Goal: Task Accomplishment & Management: Use online tool/utility

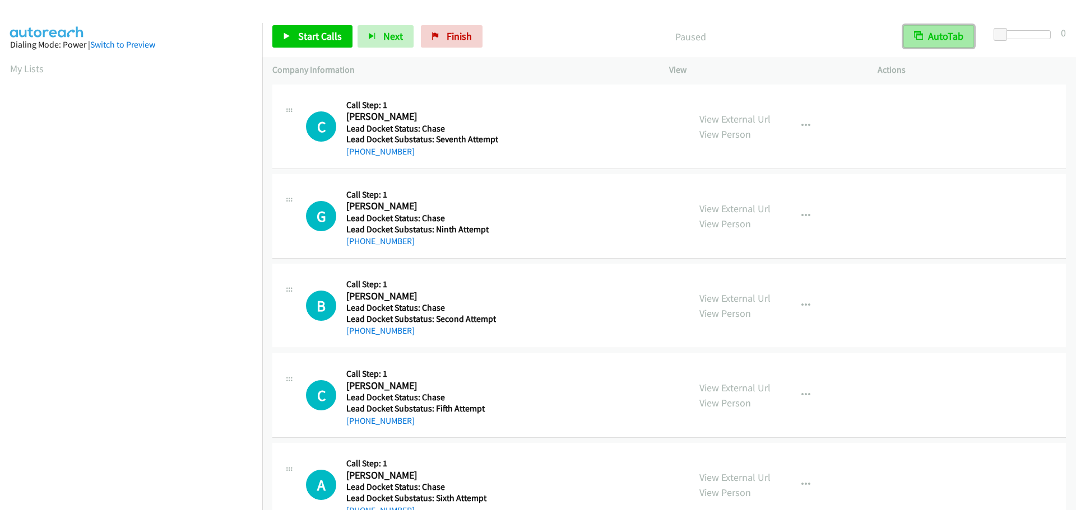
click at [939, 38] on button "AutoTab" at bounding box center [938, 36] width 71 height 22
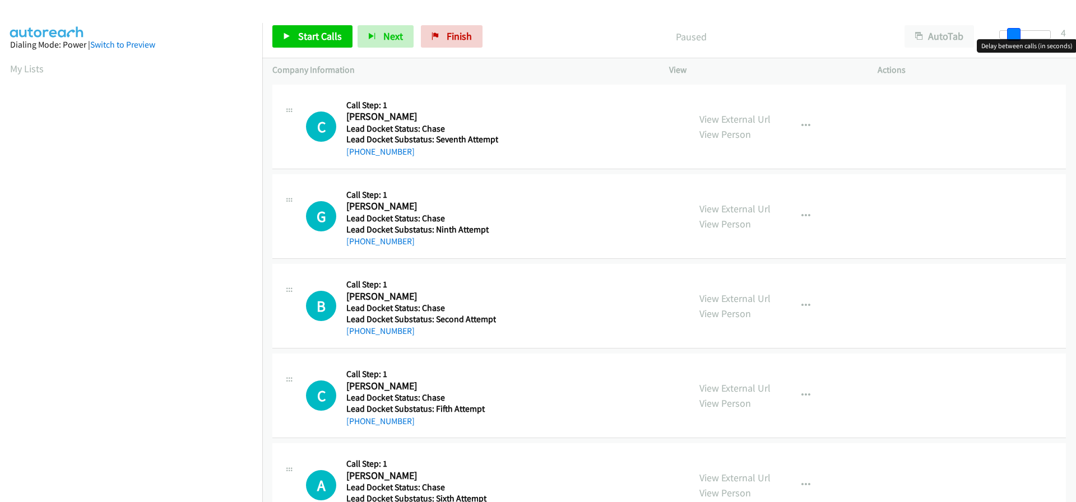
drag, startPoint x: 999, startPoint y: 34, endPoint x: 1011, endPoint y: 34, distance: 11.8
click at [1011, 34] on span at bounding box center [1013, 34] width 13 height 13
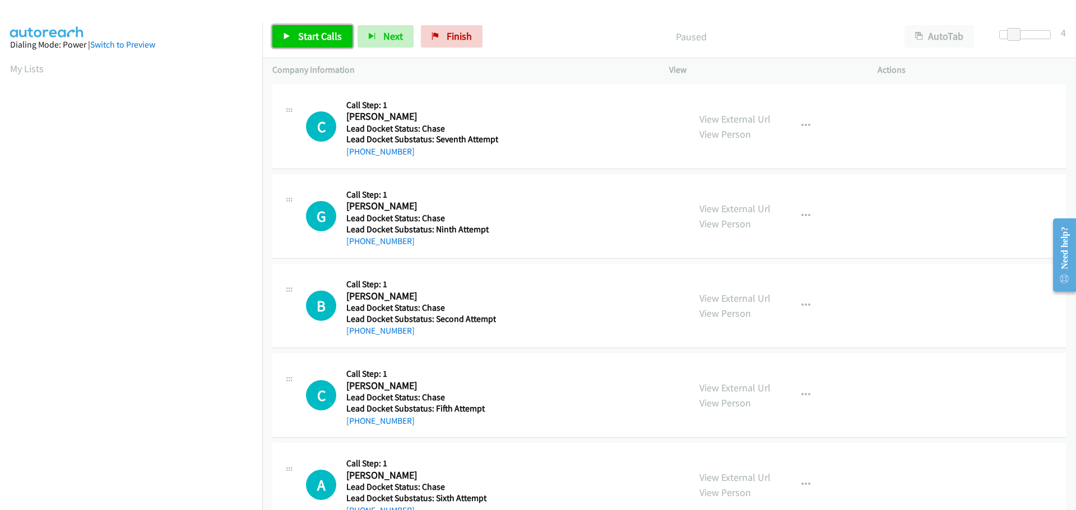
click at [332, 46] on link "Start Calls" at bounding box center [312, 36] width 80 height 22
drag, startPoint x: 408, startPoint y: 150, endPoint x: 359, endPoint y: 154, distance: 49.5
click at [359, 154] on div "+1 512-788-4391" at bounding box center [422, 151] width 152 height 13
copy link "512-788-4391"
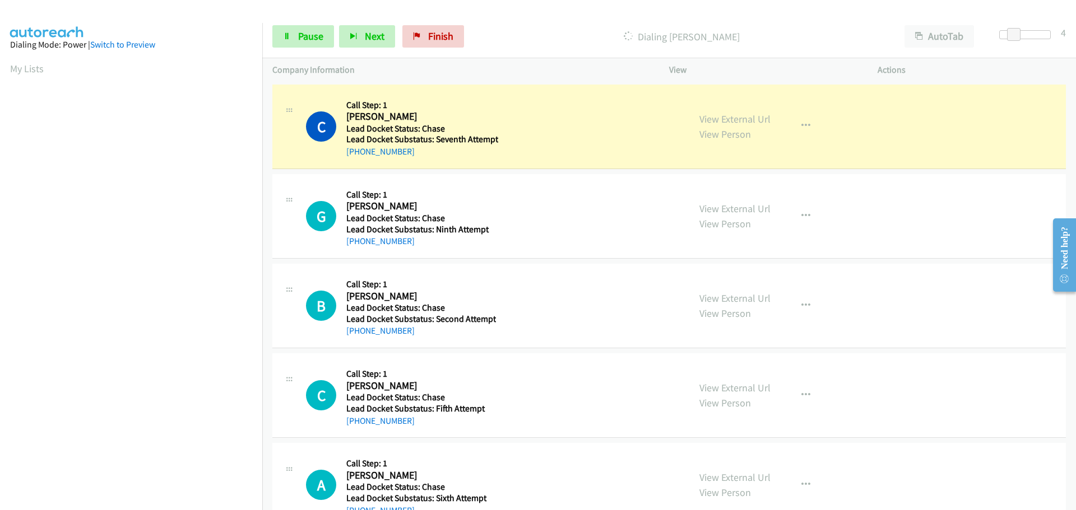
scroll to position [118, 0]
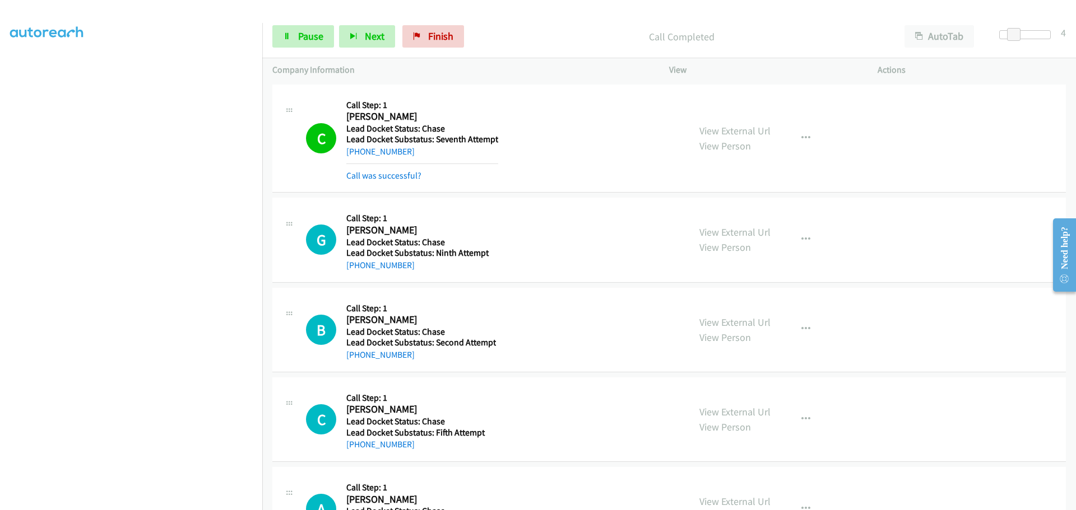
drag, startPoint x: 417, startPoint y: 271, endPoint x: 358, endPoint y: 271, distance: 59.4
click at [358, 271] on div "+1 423-941-1002" at bounding box center [420, 265] width 149 height 13
copy link "423-941-1002"
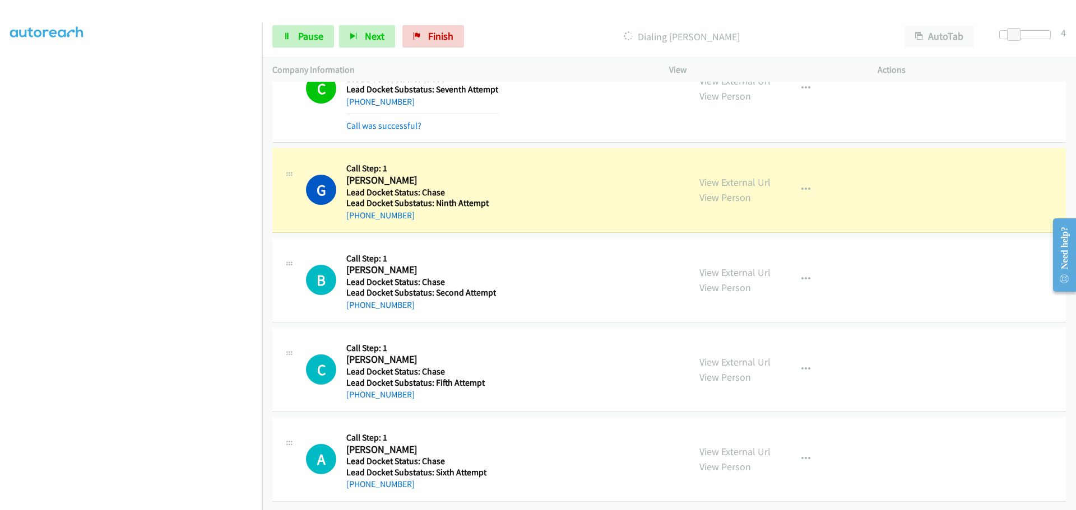
scroll to position [58, 0]
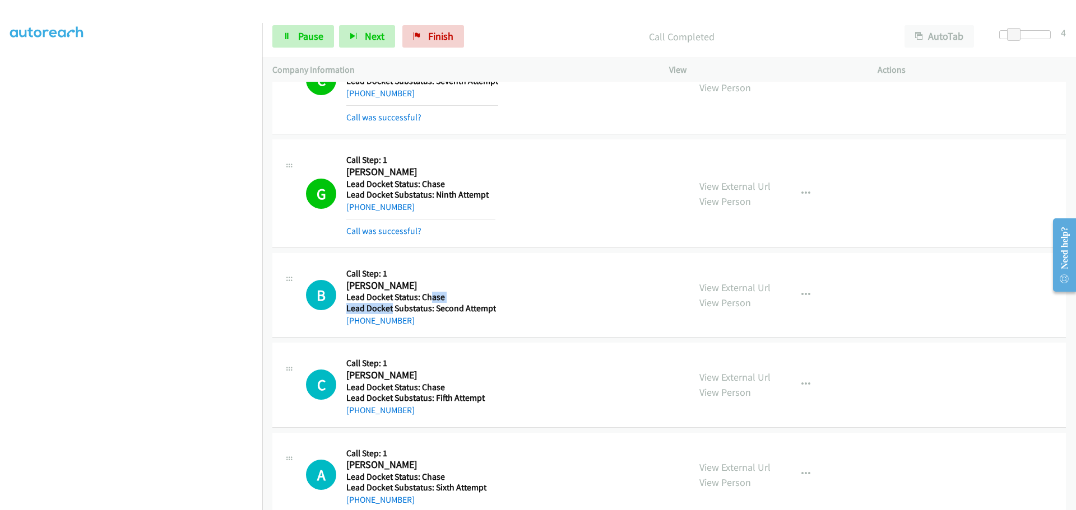
drag, startPoint x: 431, startPoint y: 296, endPoint x: 395, endPoint y: 309, distance: 38.6
click at [390, 309] on div "Callback Scheduled Call Step: 1 Brian Campion America/New_York Lead Docket Stat…" at bounding box center [421, 295] width 150 height 64
click at [442, 331] on div "B Callback Scheduled Call Step: 1 Brian Campion America/New_York Lead Docket St…" at bounding box center [668, 295] width 793 height 85
drag, startPoint x: 432, startPoint y: 323, endPoint x: 356, endPoint y: 324, distance: 76.2
click at [356, 324] on div "[PHONE_NUMBER]" at bounding box center [421, 320] width 150 height 13
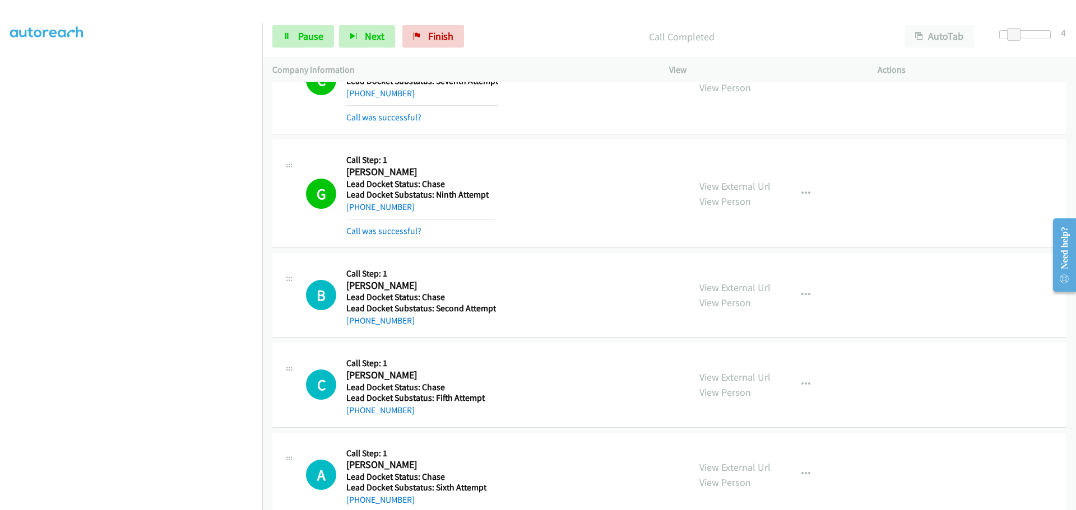
copy link "502-396-8596"
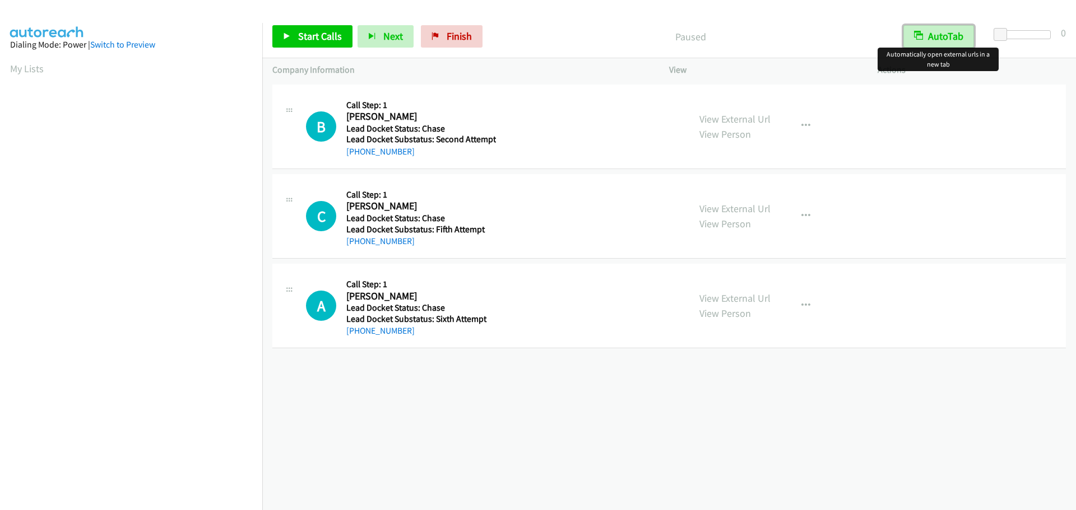
click at [949, 40] on button "AutoTab" at bounding box center [938, 36] width 71 height 22
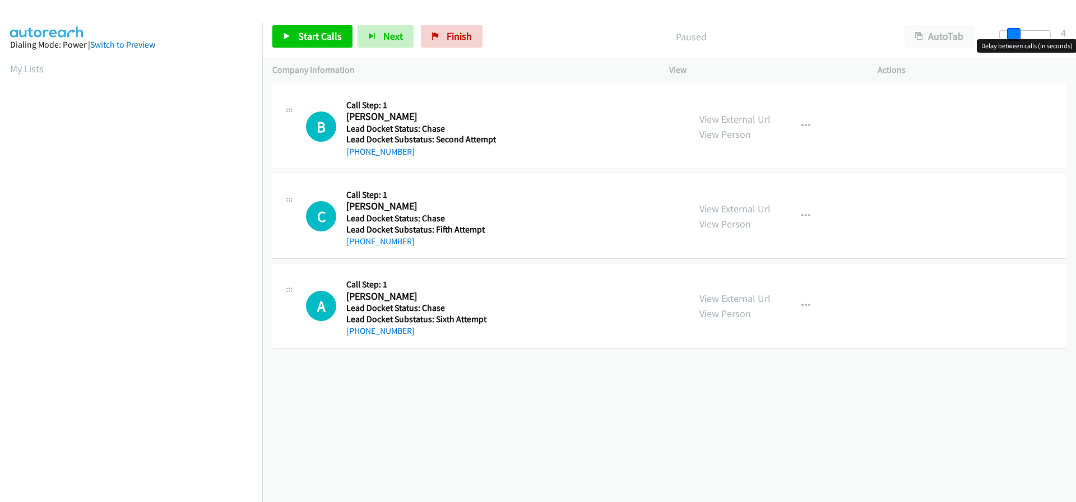
click at [1018, 36] on span at bounding box center [1013, 34] width 13 height 13
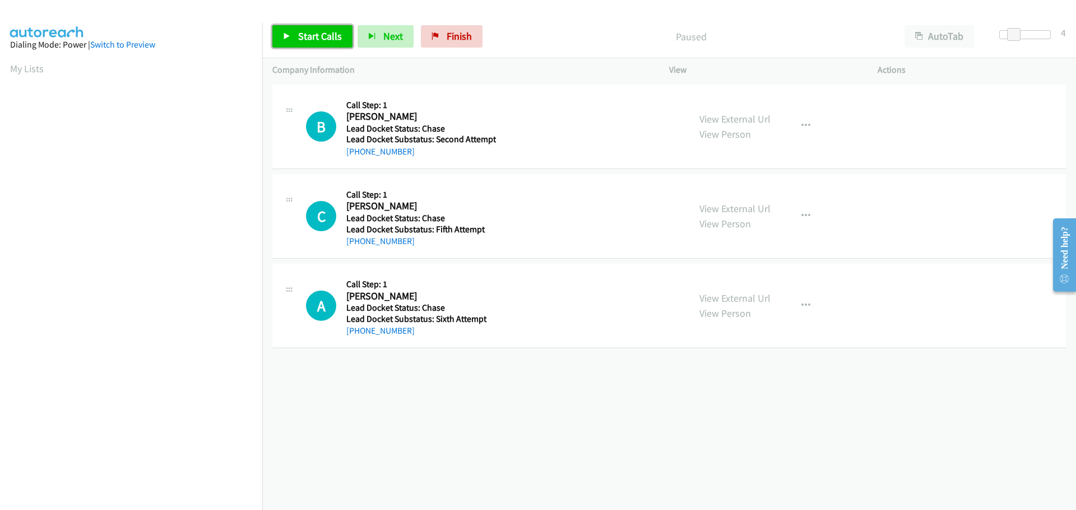
click at [312, 43] on link "Start Calls" at bounding box center [312, 36] width 80 height 22
click at [304, 46] on link "Pause" at bounding box center [303, 36] width 62 height 22
drag, startPoint x: 448, startPoint y: 44, endPoint x: 563, endPoint y: 35, distance: 114.7
click at [449, 44] on link "Finish" at bounding box center [452, 36] width 62 height 22
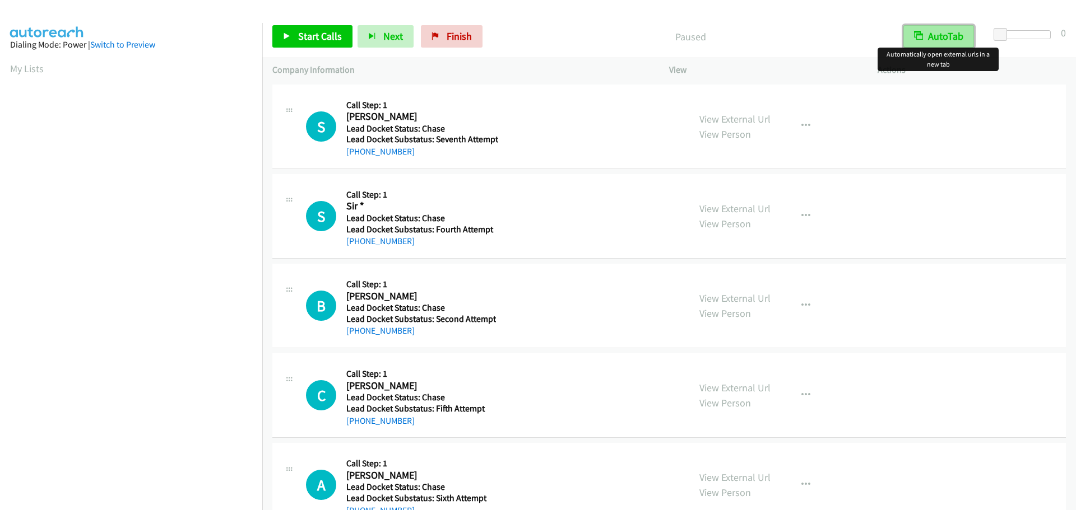
click at [942, 39] on button "AutoTab" at bounding box center [938, 36] width 71 height 22
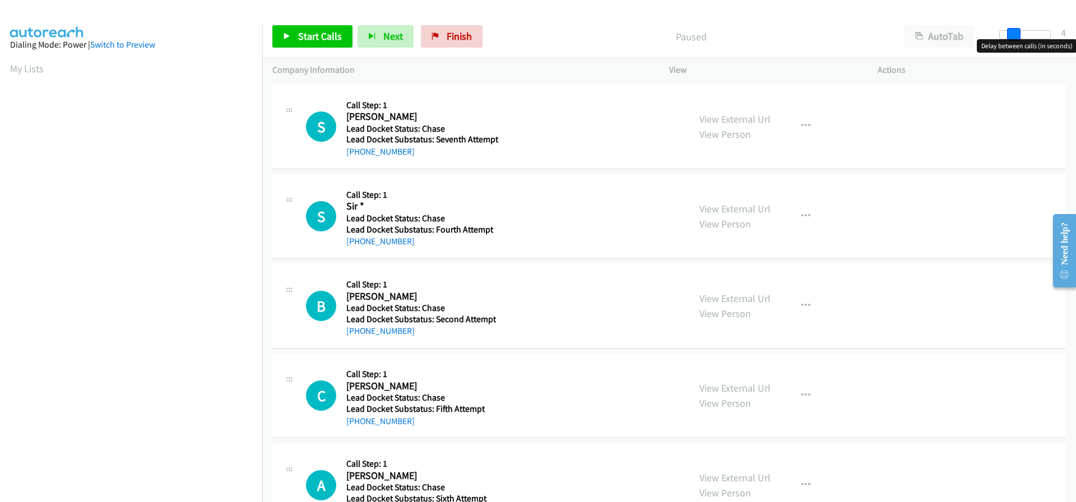
drag, startPoint x: 1000, startPoint y: 31, endPoint x: 1013, endPoint y: 33, distance: 13.1
click at [1013, 33] on span at bounding box center [1013, 34] width 13 height 13
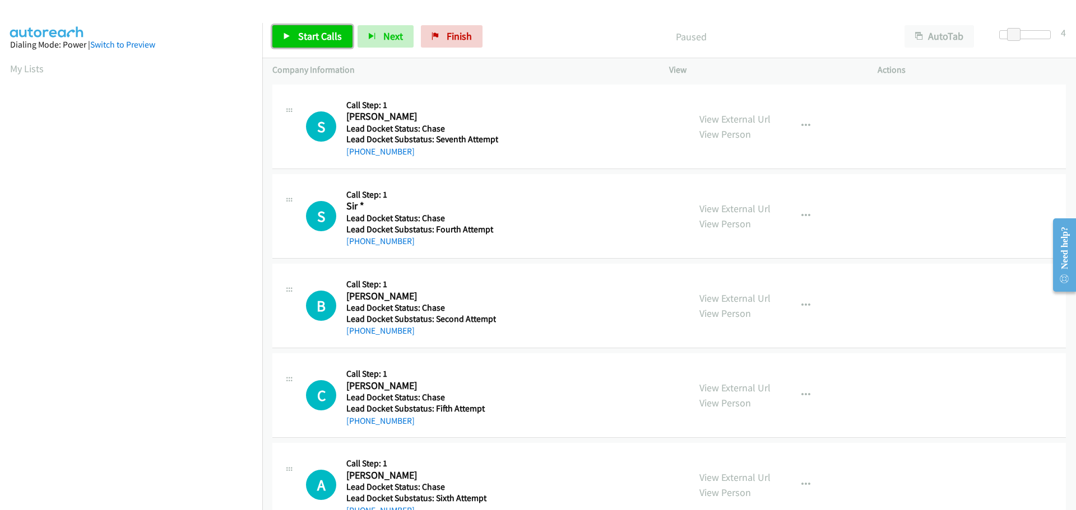
click at [329, 35] on span "Start Calls" at bounding box center [320, 36] width 44 height 13
drag, startPoint x: 419, startPoint y: 153, endPoint x: 356, endPoint y: 154, distance: 62.8
click at [356, 154] on div "+1 618-367-3458" at bounding box center [422, 151] width 152 height 13
copy link "618-367-3458"
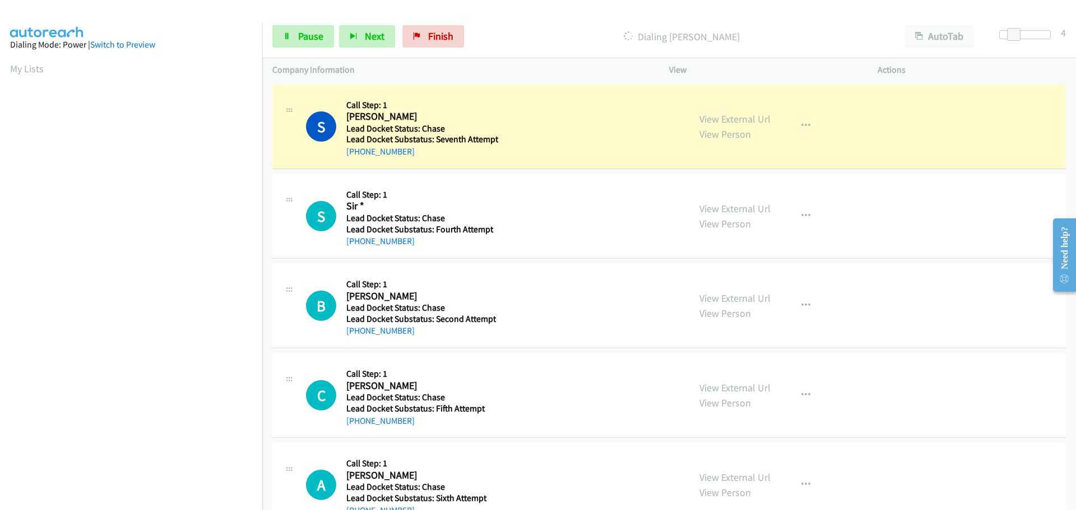
scroll to position [118, 0]
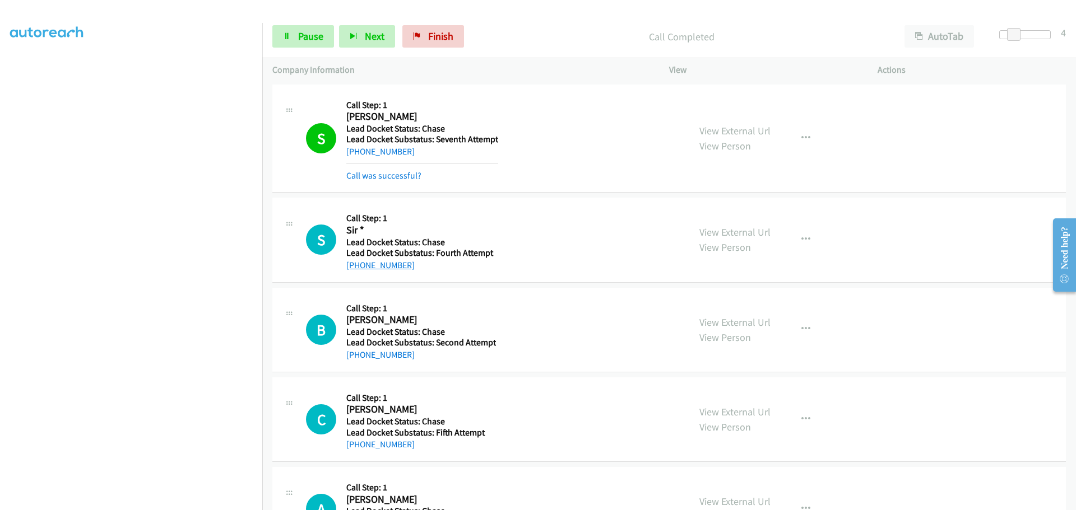
drag, startPoint x: 420, startPoint y: 245, endPoint x: 355, endPoint y: 269, distance: 69.8
click at [355, 269] on div "[PHONE_NUMBER]" at bounding box center [420, 265] width 149 height 13
copy link "[PHONE_NUMBER]"
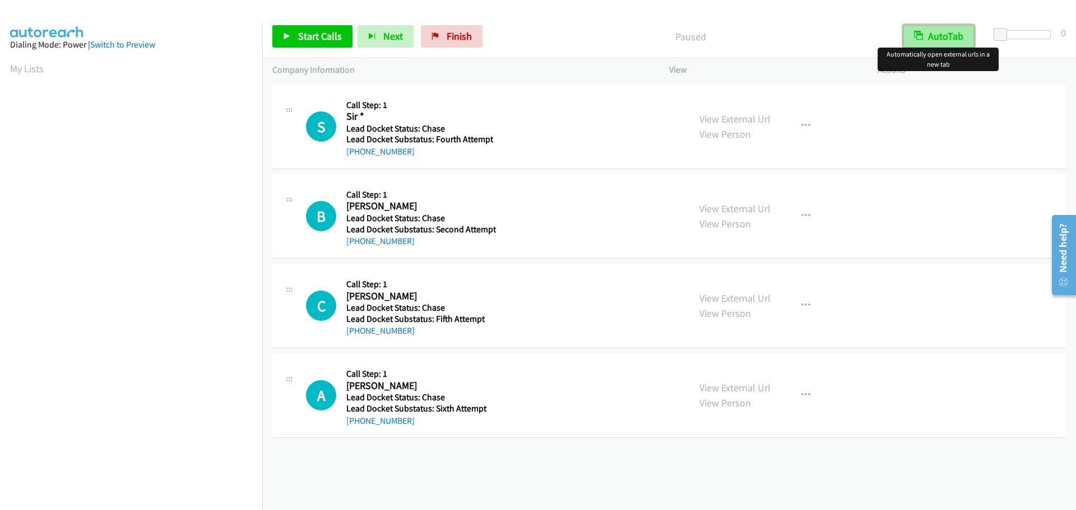
click at [962, 39] on button "AutoTab" at bounding box center [938, 36] width 71 height 22
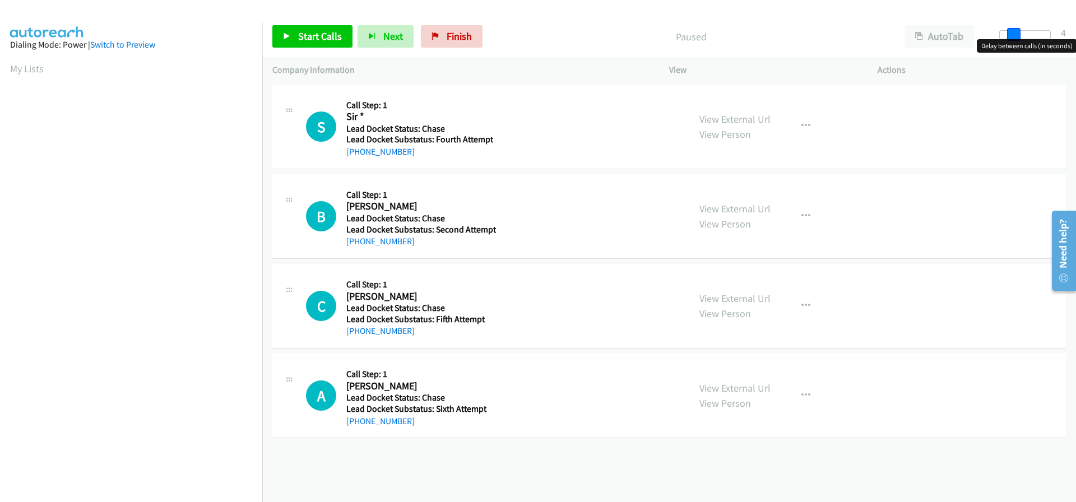
drag, startPoint x: 1000, startPoint y: 33, endPoint x: 1011, endPoint y: 34, distance: 11.2
click at [1011, 34] on span at bounding box center [1013, 34] width 13 height 13
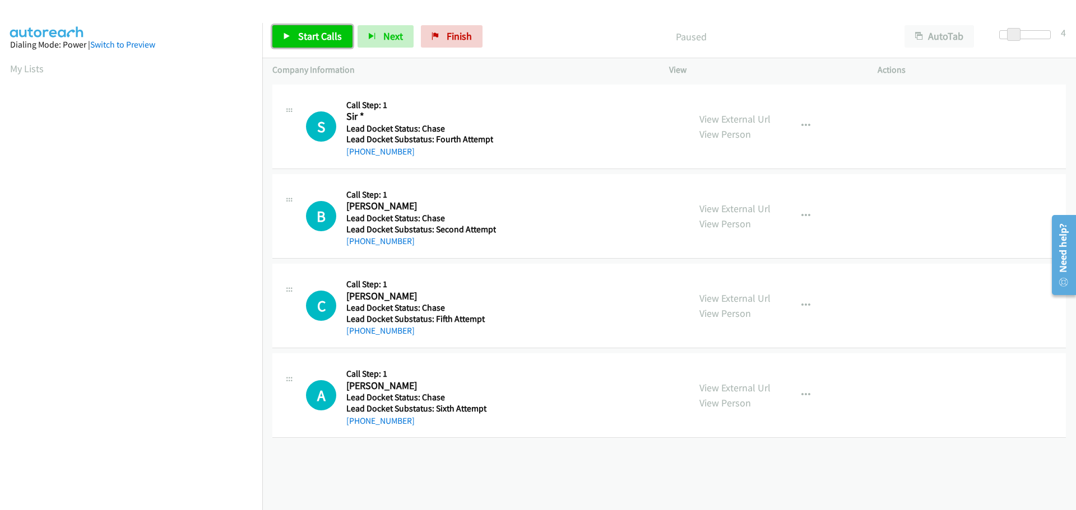
click at [308, 33] on span "Start Calls" at bounding box center [320, 36] width 44 height 13
drag, startPoint x: 406, startPoint y: 157, endPoint x: 357, endPoint y: 160, distance: 49.4
click at [357, 160] on div "S Callback Scheduled Call Step: 1 Sir * [GEOGRAPHIC_DATA]/[GEOGRAPHIC_DATA] Lea…" at bounding box center [668, 127] width 793 height 85
copy link "[PHONE_NUMBER]"
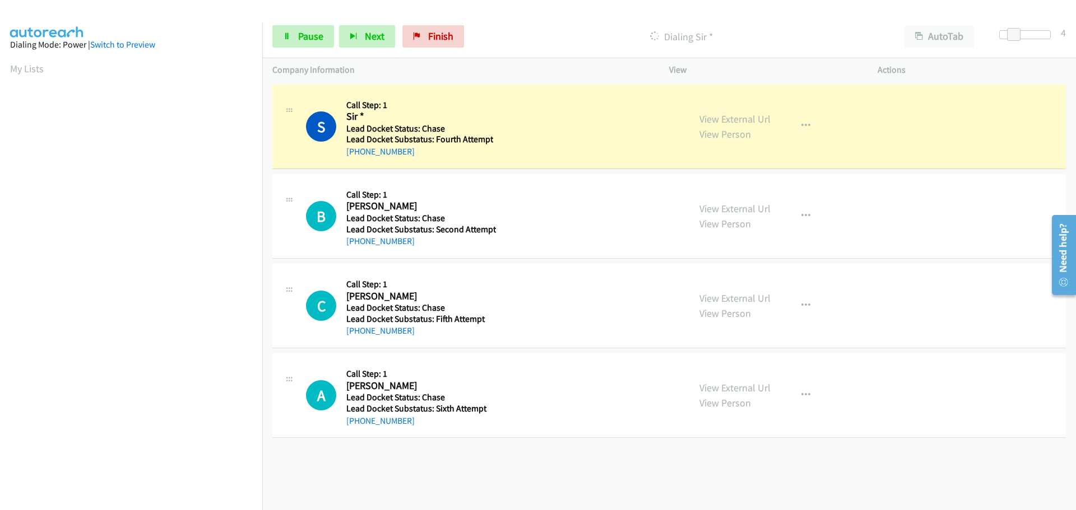
scroll to position [118, 0]
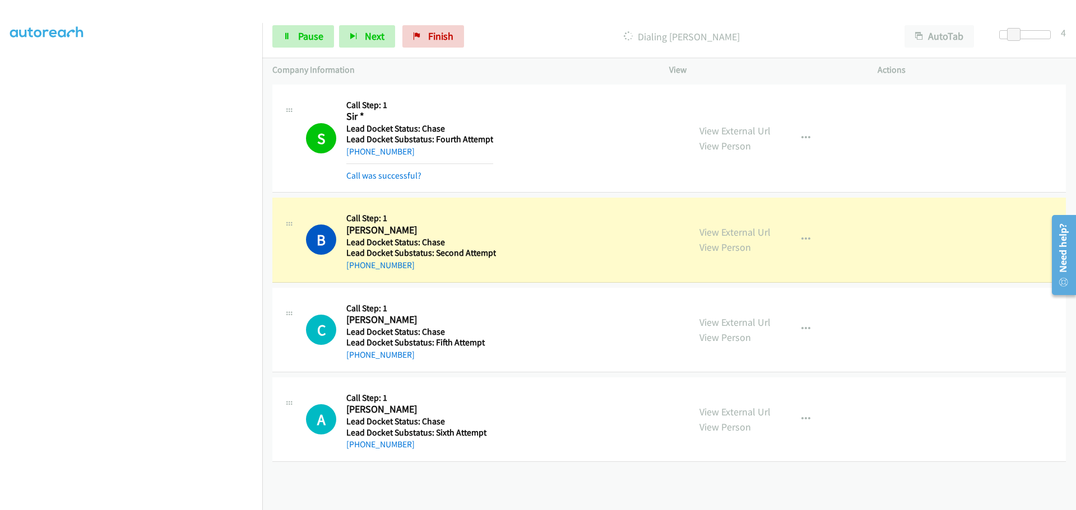
drag, startPoint x: 417, startPoint y: 275, endPoint x: 356, endPoint y: 273, distance: 61.6
click at [356, 273] on div "B Callback Scheduled Call Step: 1 [PERSON_NAME] [GEOGRAPHIC_DATA]/New_York Lead…" at bounding box center [668, 240] width 793 height 85
copy link "[PHONE_NUMBER]"
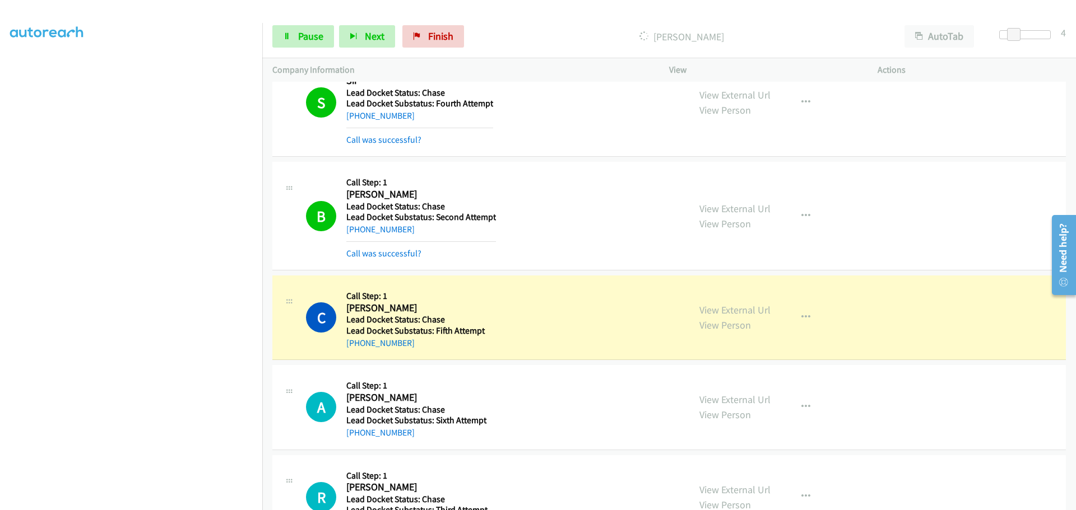
scroll to position [56, 0]
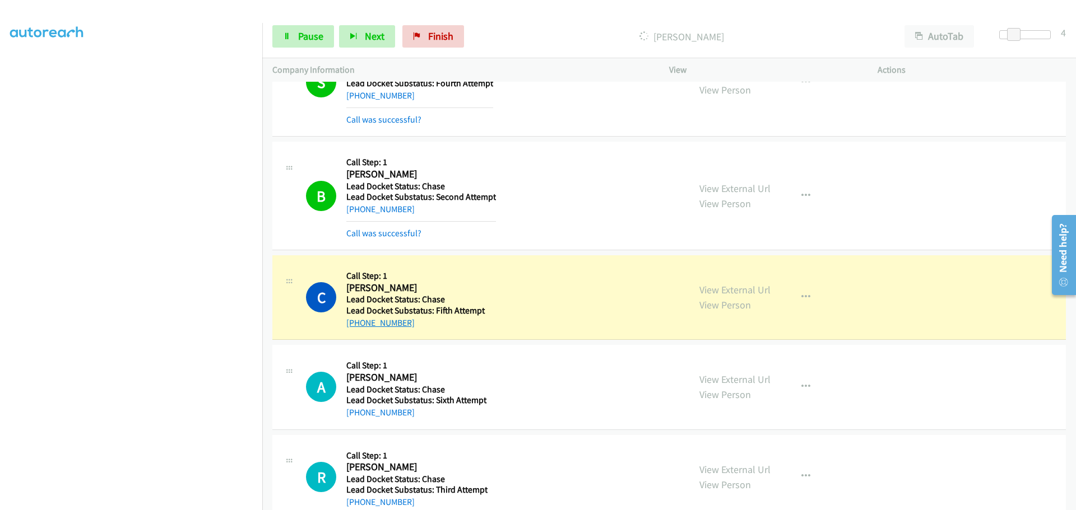
click at [406, 323] on link "[PHONE_NUMBER]" at bounding box center [380, 323] width 68 height 11
drag, startPoint x: 410, startPoint y: 328, endPoint x: 356, endPoint y: 329, distance: 53.8
click at [356, 329] on div "[PHONE_NUMBER]" at bounding box center [419, 323] width 146 height 13
copy link "[PHONE_NUMBER]"
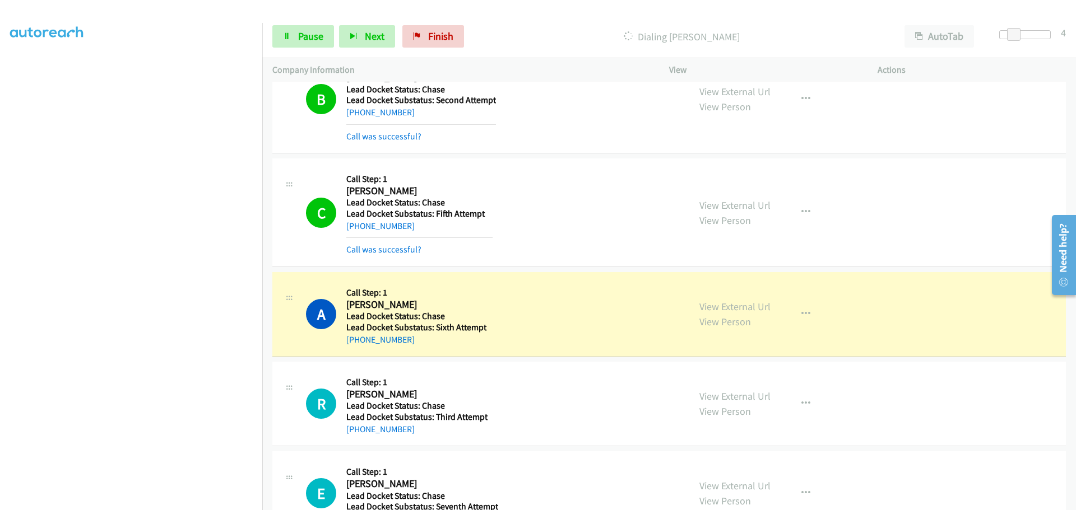
scroll to position [224, 0]
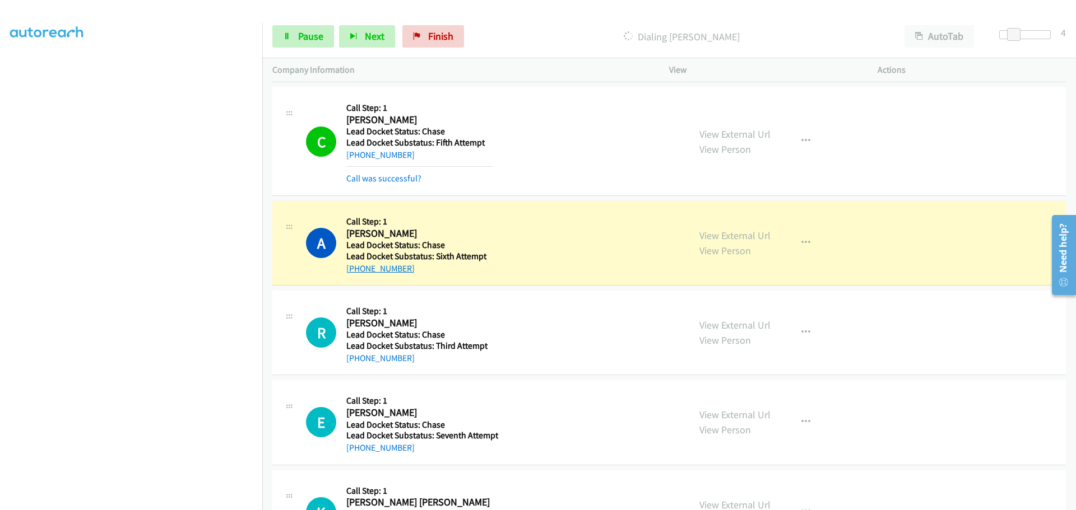
drag, startPoint x: 408, startPoint y: 267, endPoint x: 354, endPoint y: 272, distance: 54.0
click at [354, 272] on div "[PHONE_NUMBER]" at bounding box center [419, 268] width 146 height 13
copy link "[PHONE_NUMBER]"
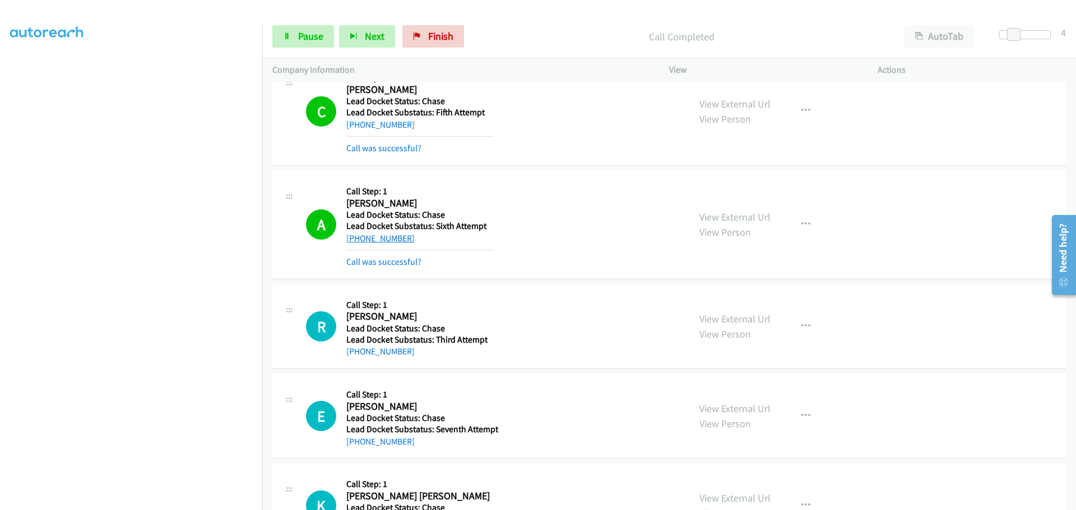
scroll to position [309, 0]
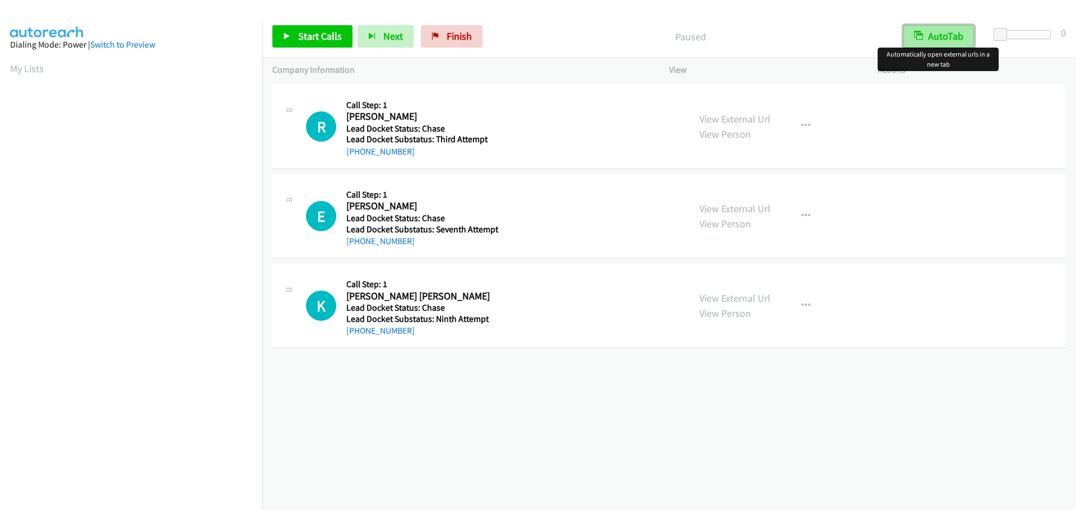
click at [959, 33] on button "AutoTab" at bounding box center [938, 36] width 71 height 22
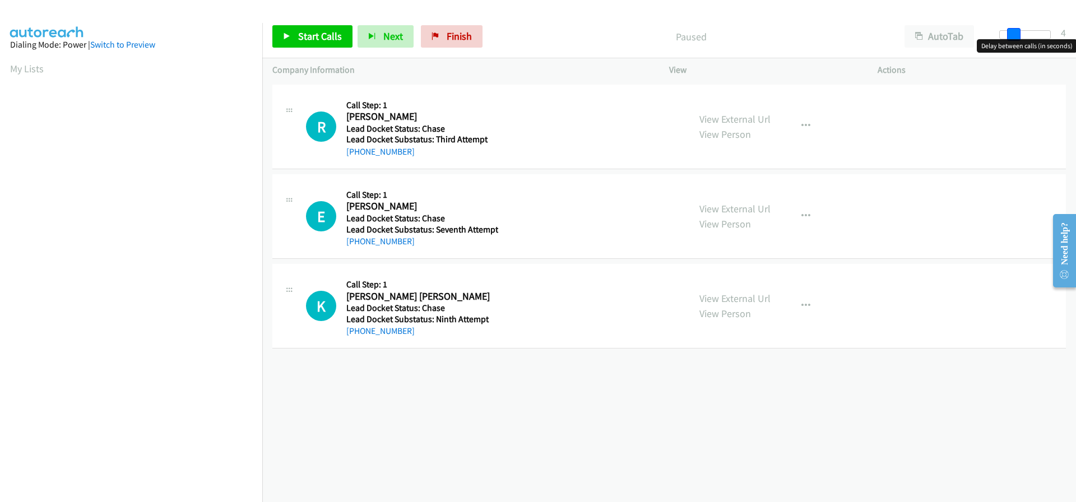
drag, startPoint x: 1002, startPoint y: 33, endPoint x: 1013, endPoint y: 32, distance: 11.3
click at [1013, 32] on span at bounding box center [1013, 34] width 13 height 13
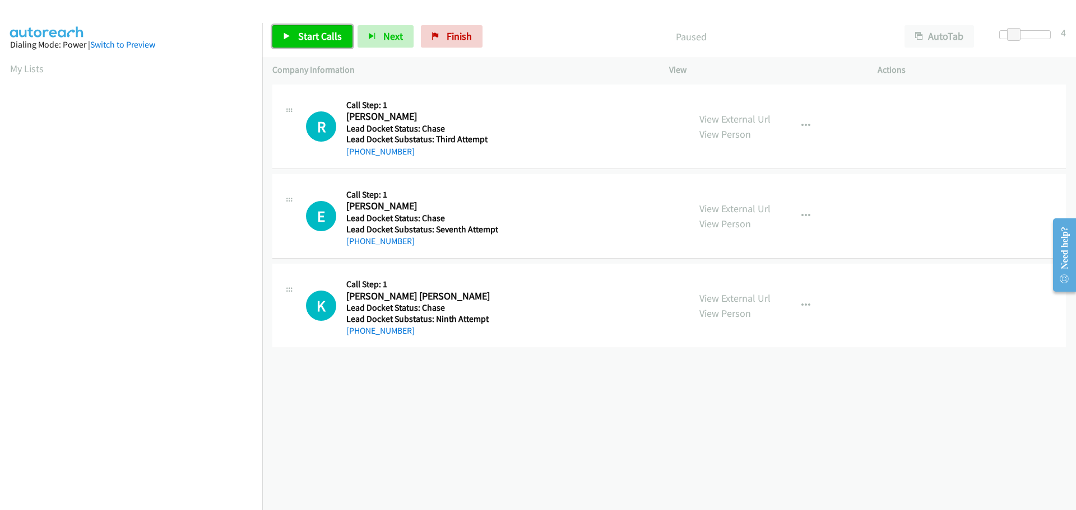
click at [333, 37] on span "Start Calls" at bounding box center [320, 36] width 44 height 13
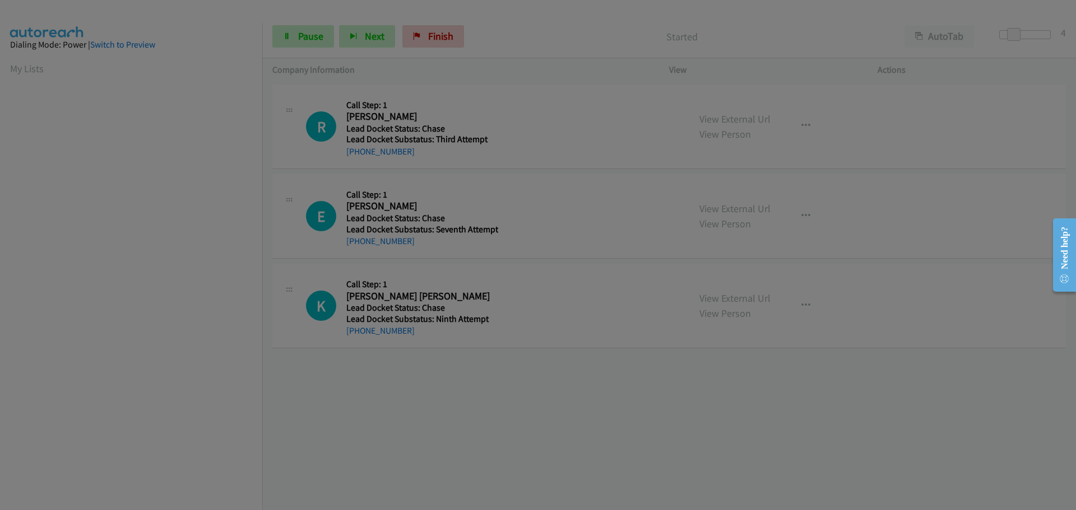
drag, startPoint x: 408, startPoint y: 151, endPoint x: 391, endPoint y: 151, distance: 17.4
click at [385, 53] on main "Start Calls Pause Next Finish Started AutoTab AutoTab 4 Company Information Inf…" at bounding box center [538, 26] width 1076 height 53
